Goal: Information Seeking & Learning: Learn about a topic

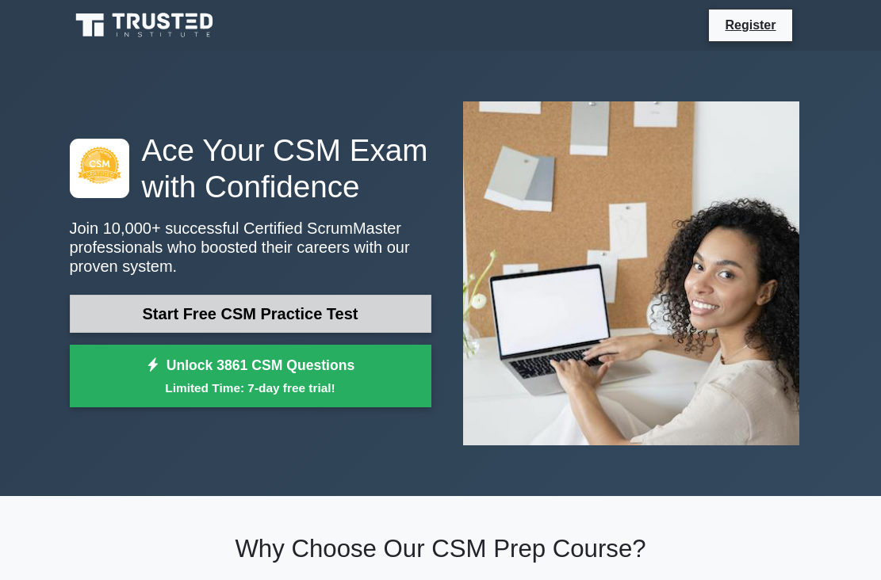
click at [271, 320] on link "Start Free CSM Practice Test" at bounding box center [250, 314] width 361 height 38
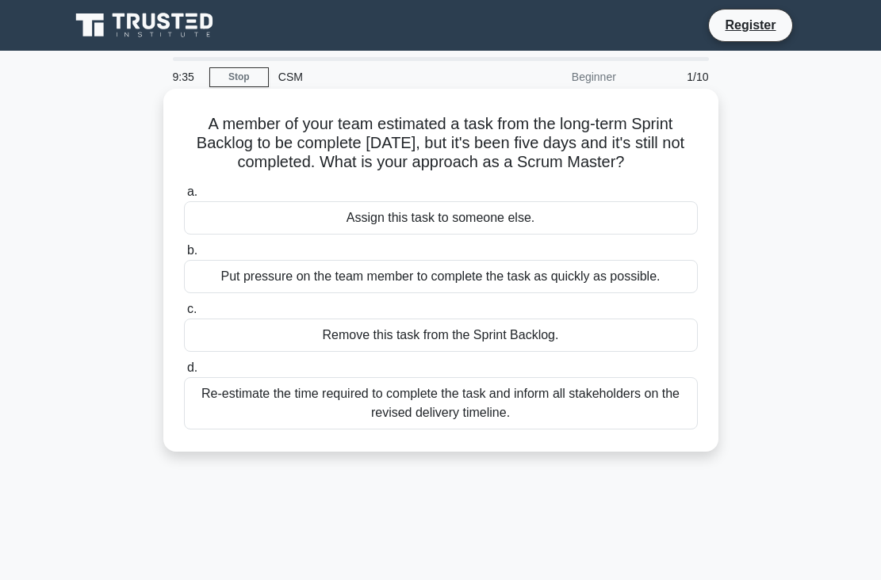
click at [331, 334] on div "Remove this task from the Sprint Backlog." at bounding box center [441, 335] width 514 height 33
click at [184, 315] on input "c. Remove this task from the Sprint Backlog." at bounding box center [184, 309] width 0 height 10
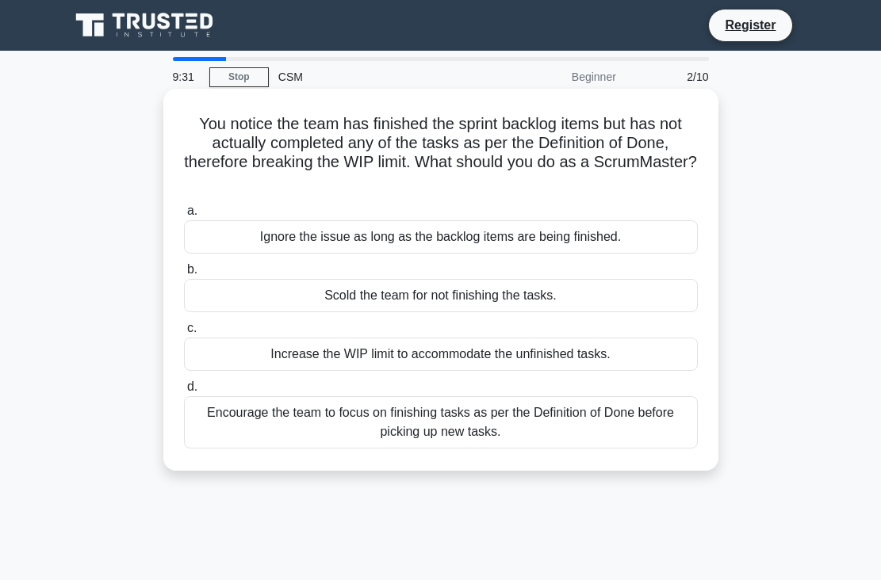
click at [262, 233] on div "Ignore the issue as long as the backlog items are being finished." at bounding box center [441, 236] width 514 height 33
click at [184, 216] on input "a. Ignore the issue as long as the backlog items are being finished." at bounding box center [184, 211] width 0 height 10
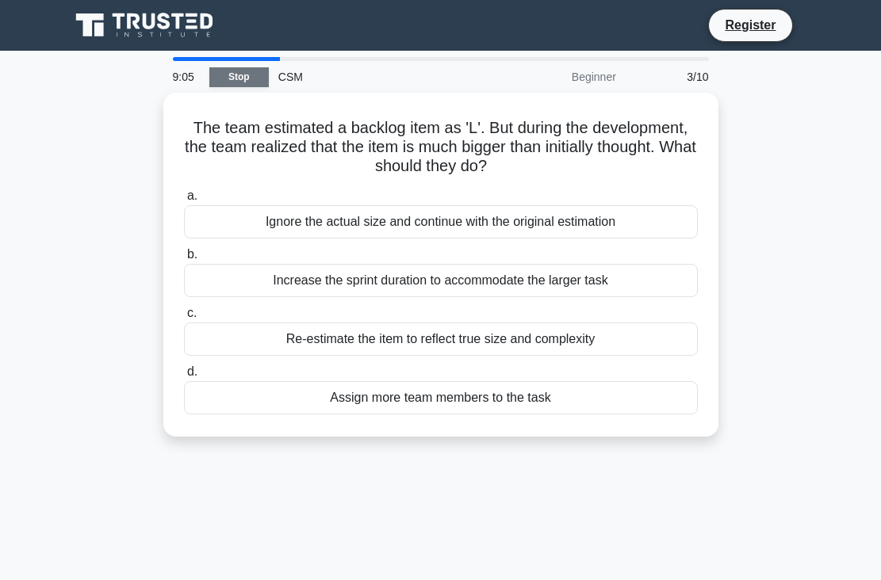
click at [249, 82] on link "Stop" at bounding box center [238, 77] width 59 height 20
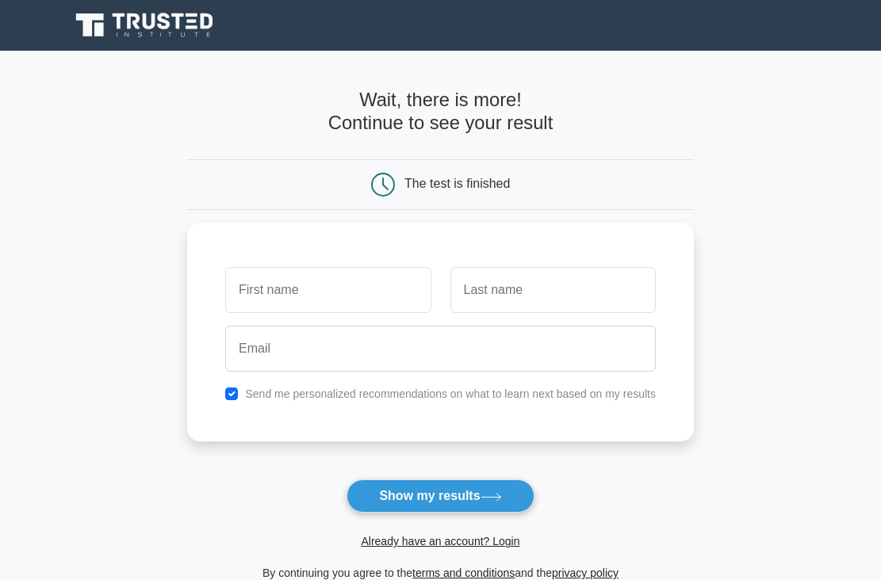
click at [281, 99] on h4 "Wait, there is more! Continue to see your result" at bounding box center [440, 111] width 507 height 45
